Goal: Transaction & Acquisition: Subscribe to service/newsletter

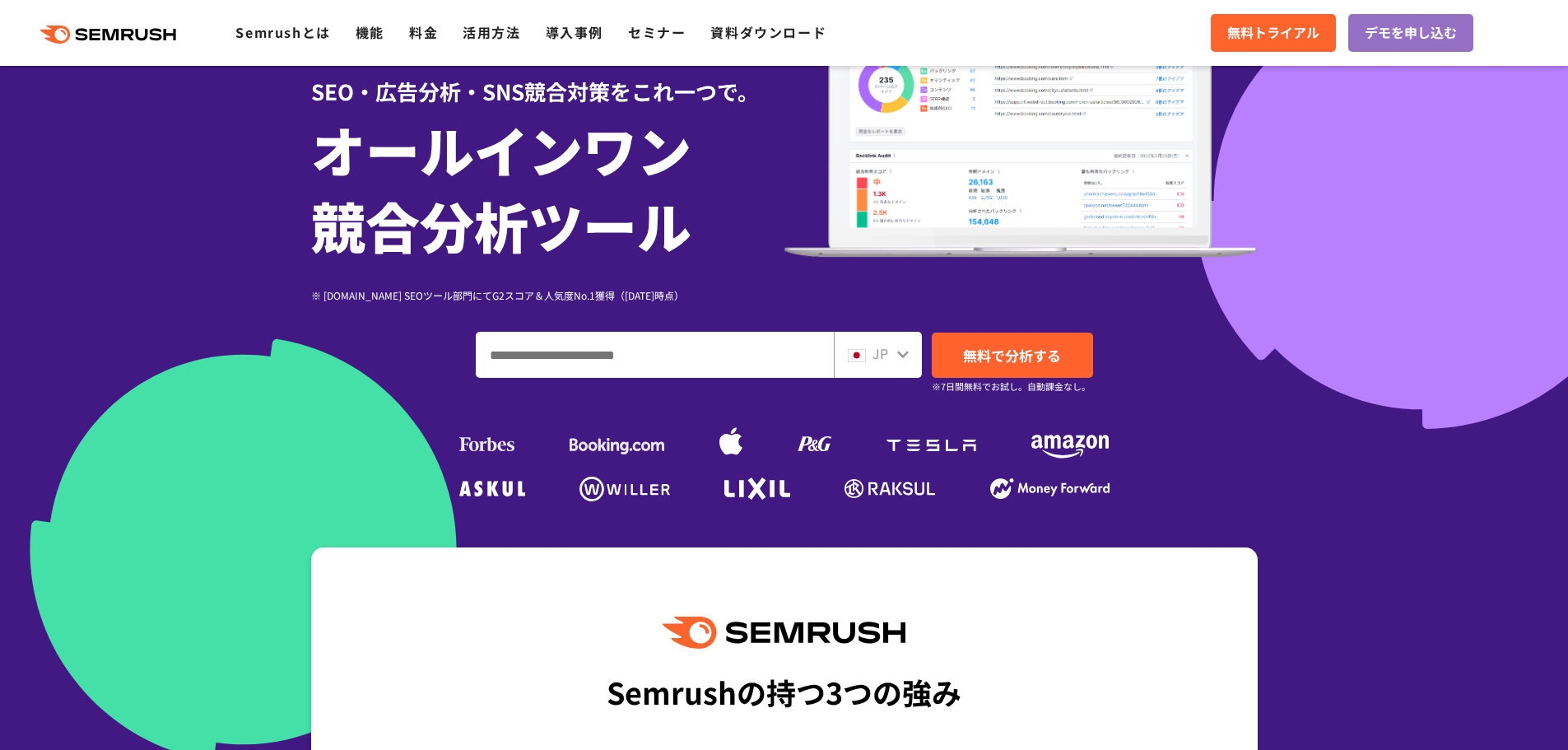
click at [598, 377] on input "ドメイン、キーワードまたはURLを入力してください" at bounding box center [654, 354] width 356 height 44
click at [628, 361] on input "ドメイン、キーワードまたはURLを入力してください" at bounding box center [654, 354] width 356 height 44
click at [667, 359] on input "ドメイン、キーワードまたはURLを入力してください" at bounding box center [654, 354] width 356 height 44
type input "*"
type input "**********"
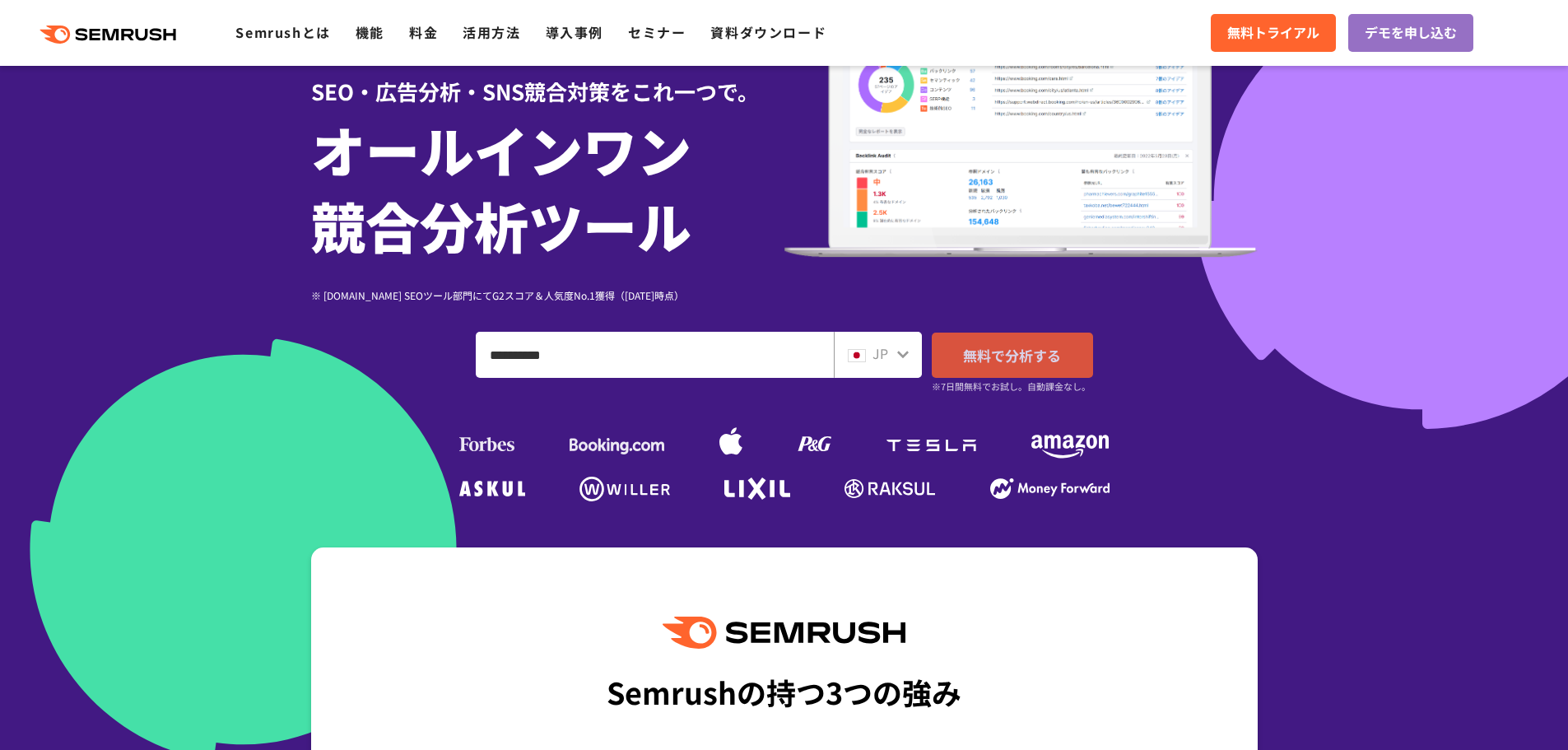
click at [1053, 358] on span "無料で分析する" at bounding box center [1012, 355] width 98 height 20
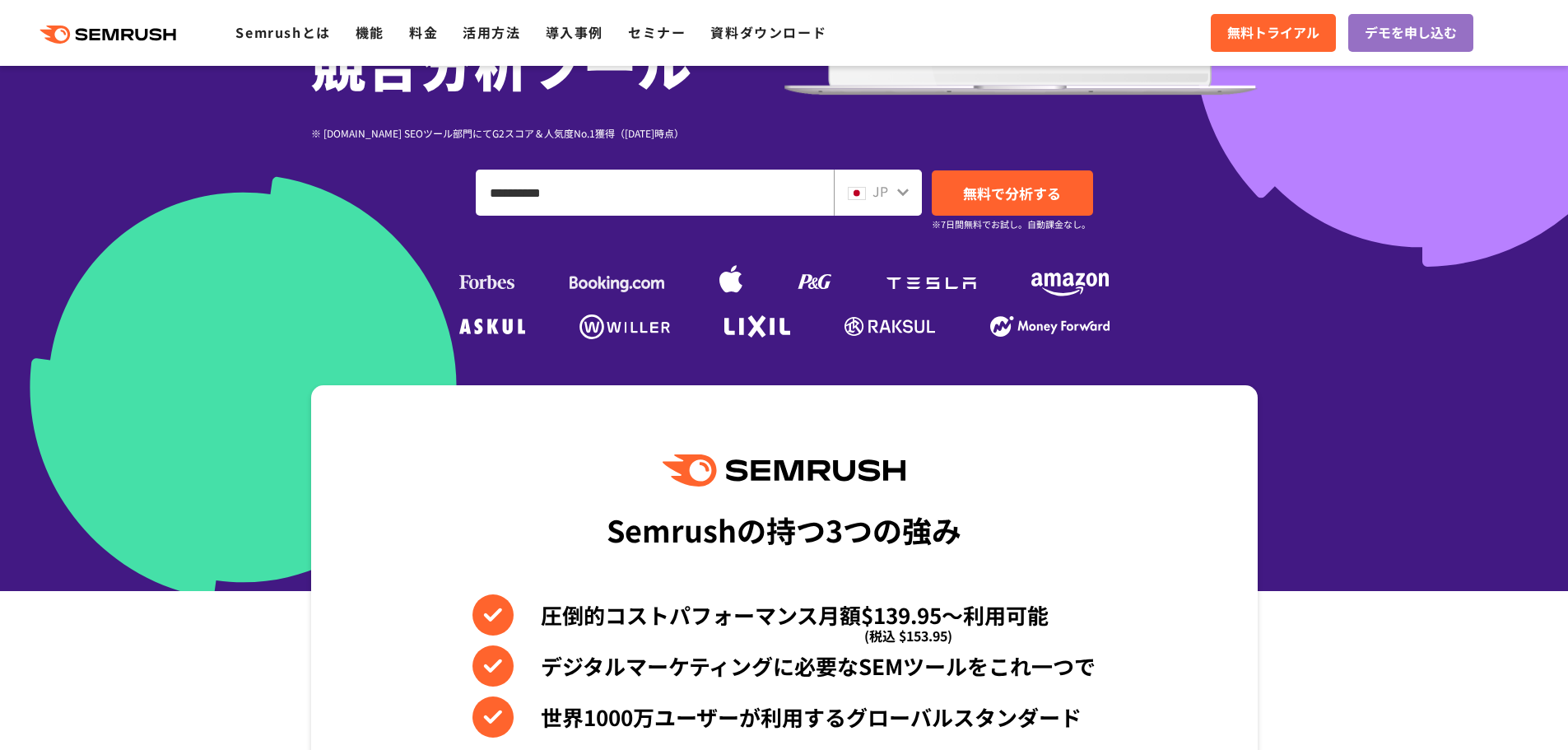
scroll to position [329, 0]
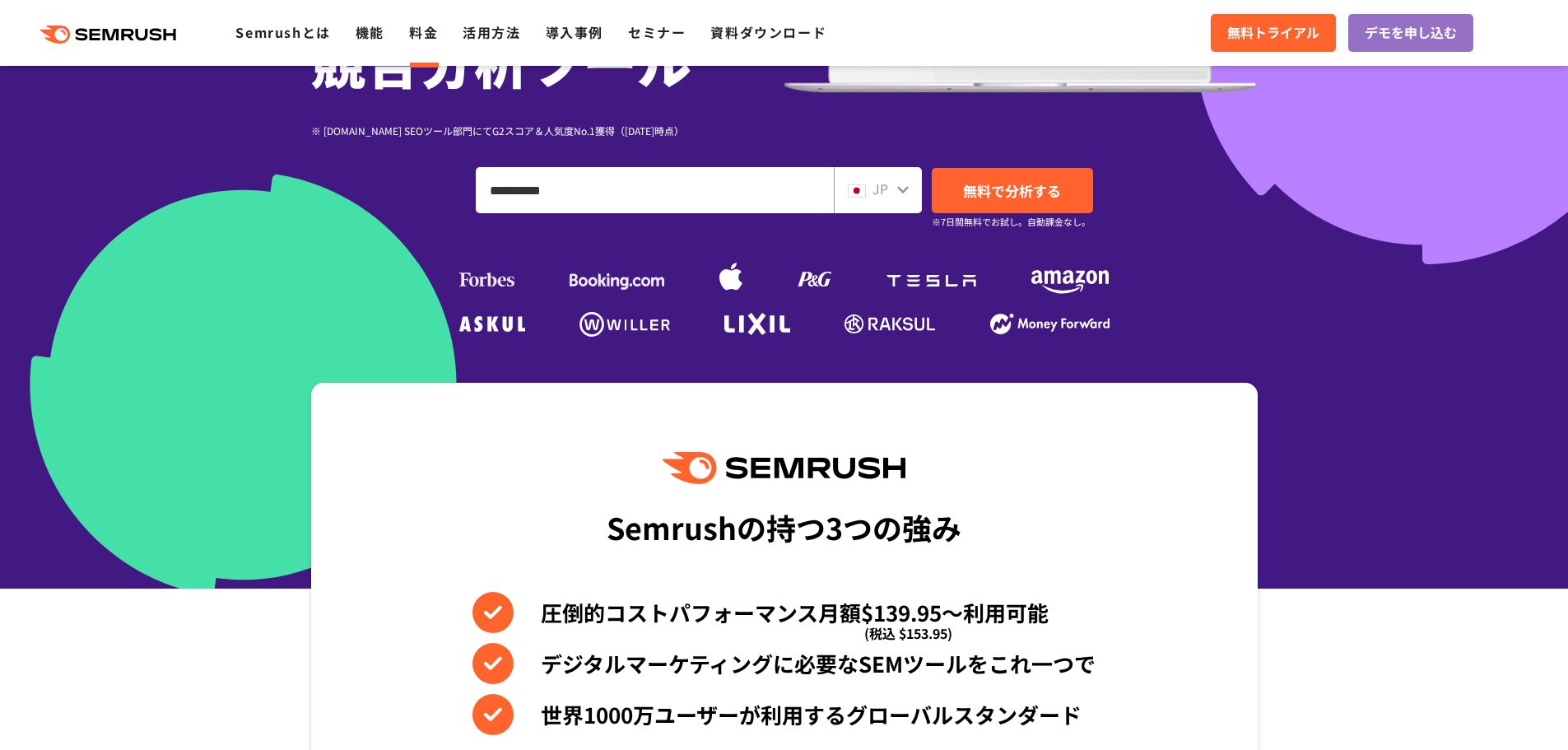
click at [433, 29] on link "料金" at bounding box center [423, 31] width 29 height 19
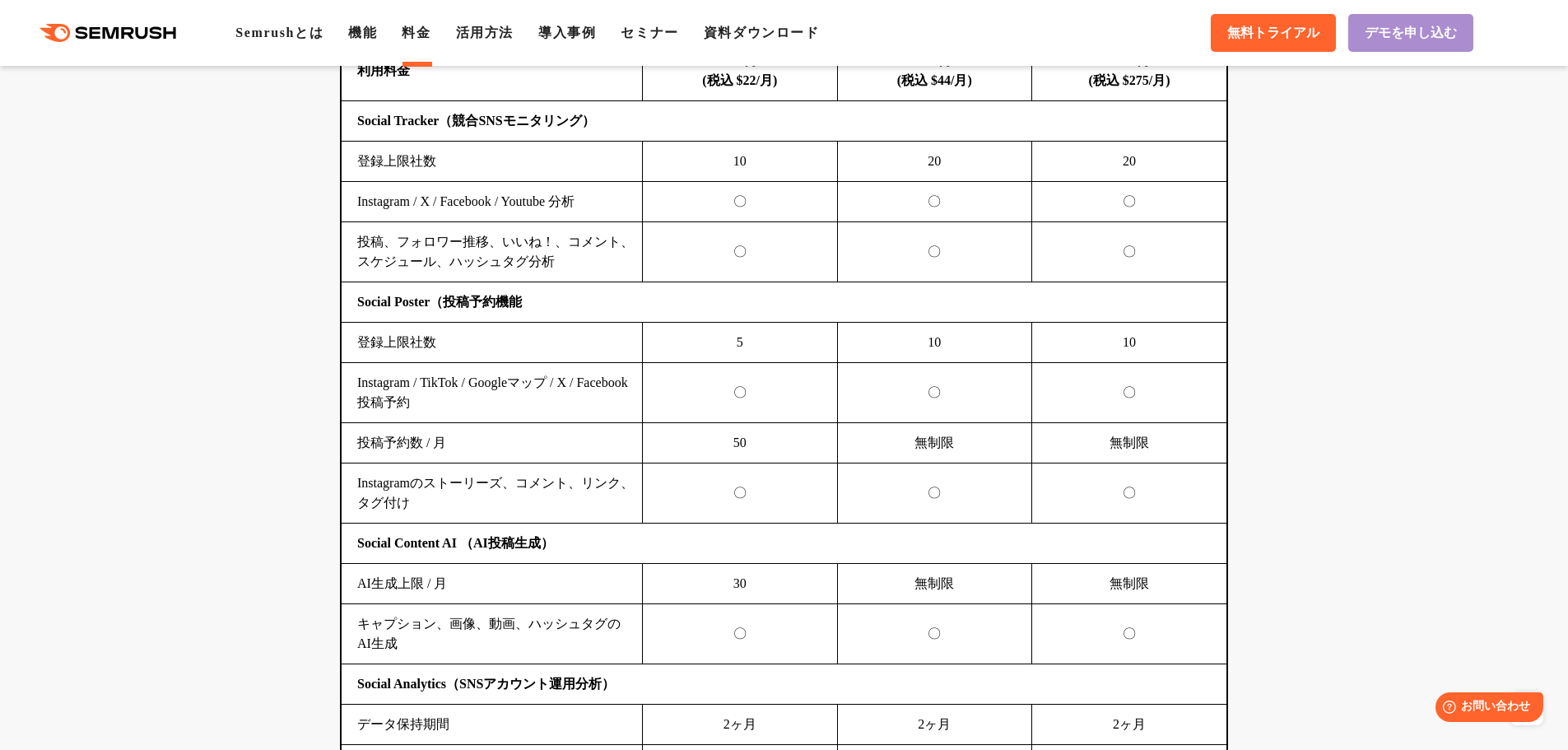
scroll to position [3294, 0]
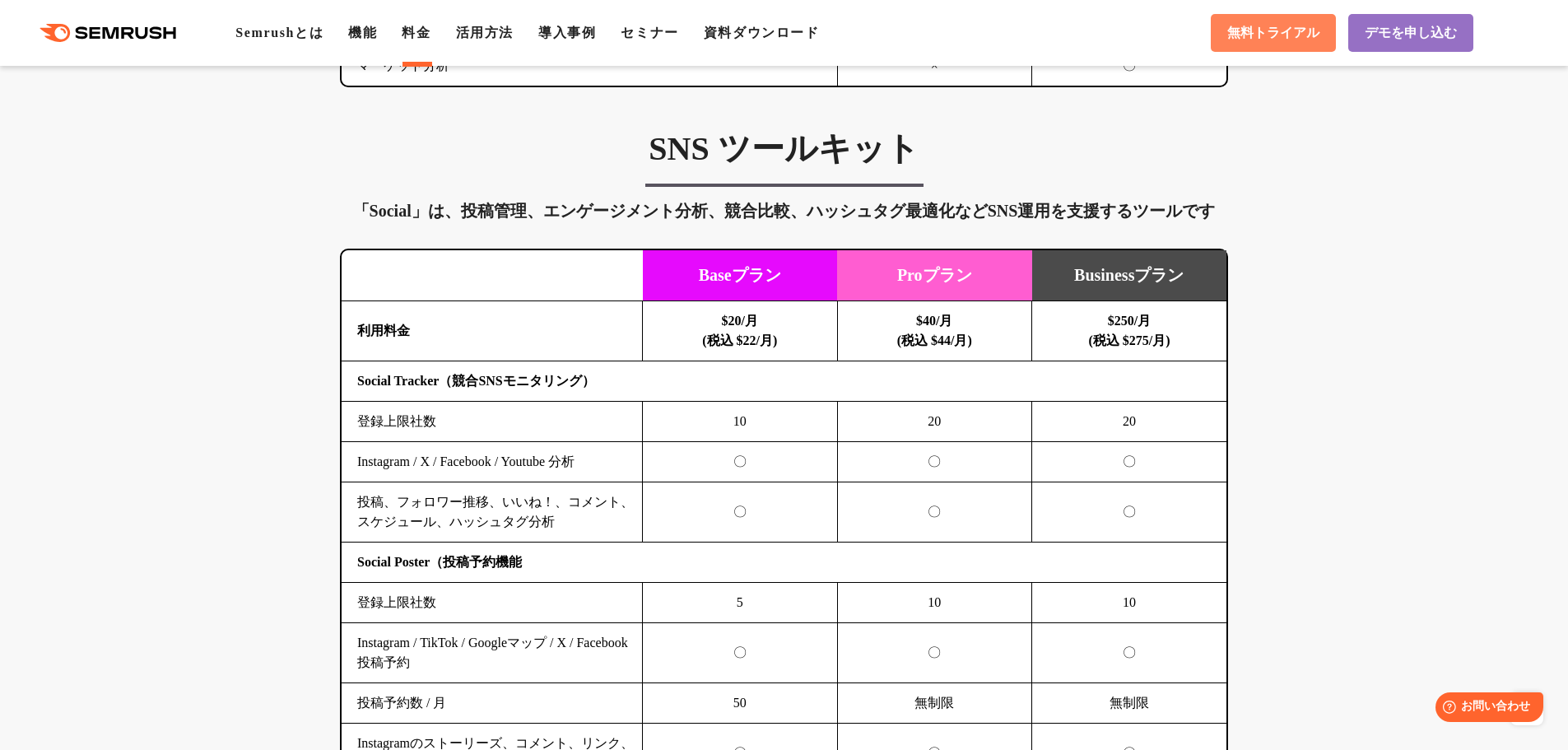
click at [1267, 35] on span "無料トライアル" at bounding box center [1274, 33] width 92 height 17
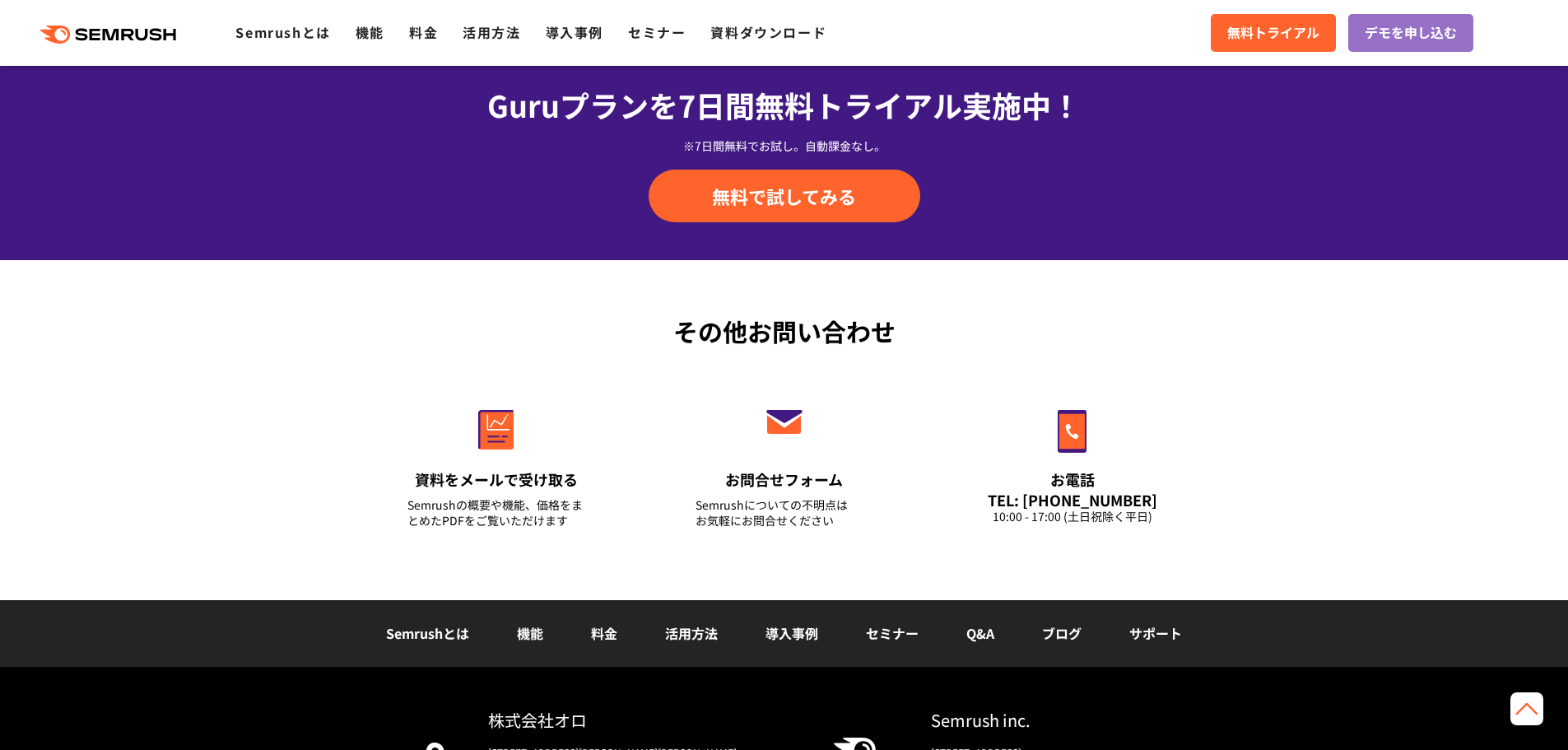
scroll to position [5762, 0]
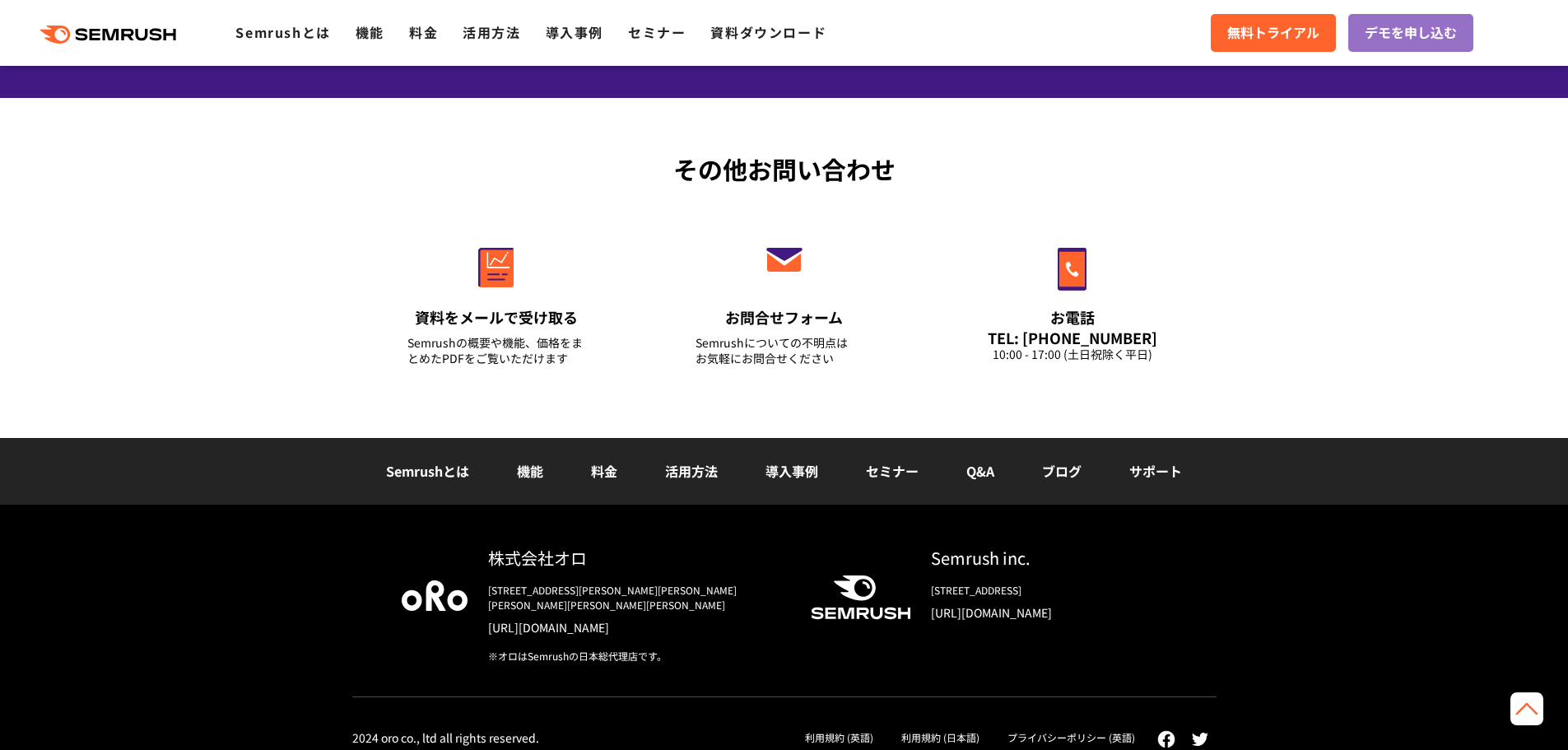
drag, startPoint x: 927, startPoint y: 312, endPoint x: 859, endPoint y: 627, distance: 322.3
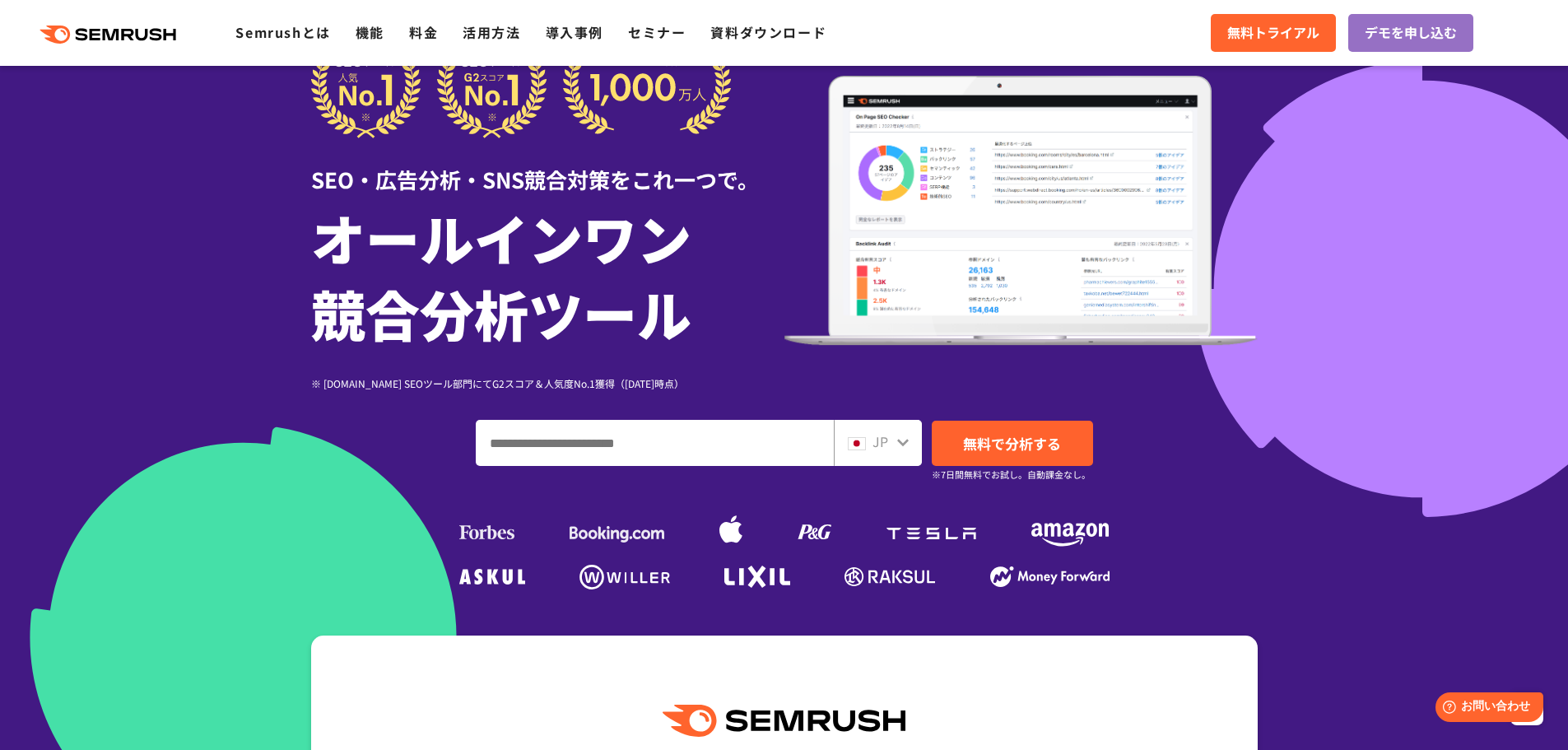
scroll to position [0, 0]
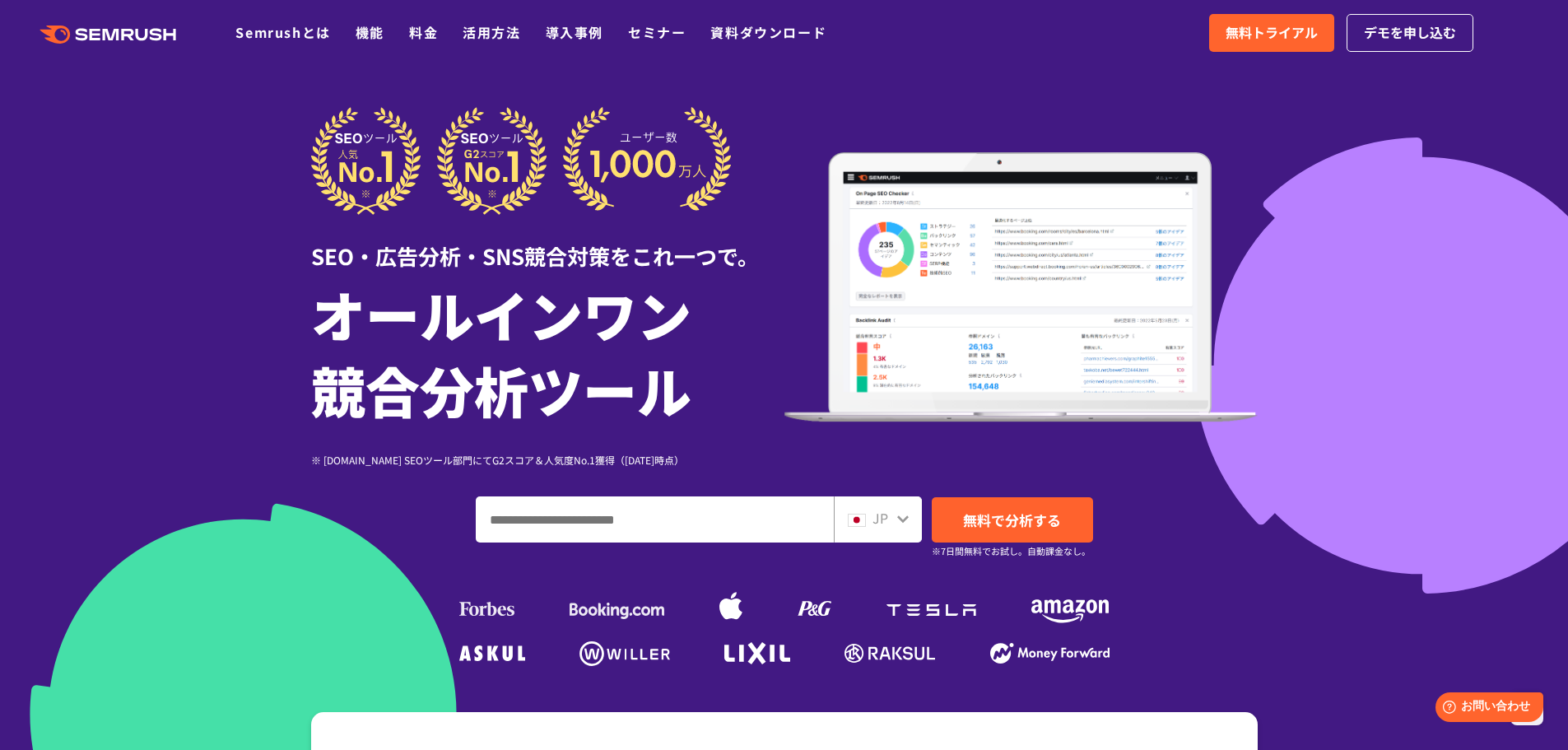
drag, startPoint x: 736, startPoint y: 573, endPoint x: 600, endPoint y: -64, distance: 651.4
